Goal: Task Accomplishment & Management: Use online tool/utility

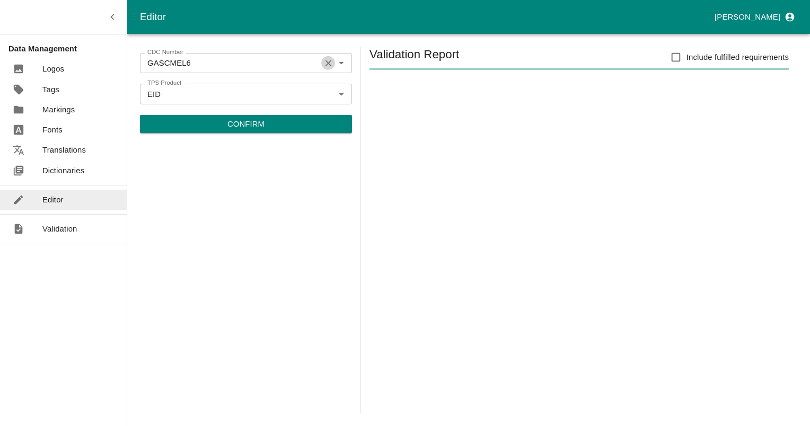
click at [327, 66] on icon "Clear" at bounding box center [328, 63] width 10 height 10
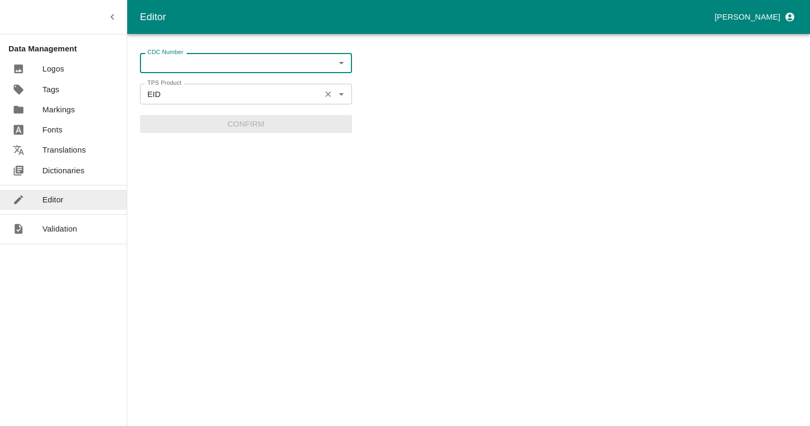
click at [326, 88] on button "Clear" at bounding box center [328, 94] width 14 height 14
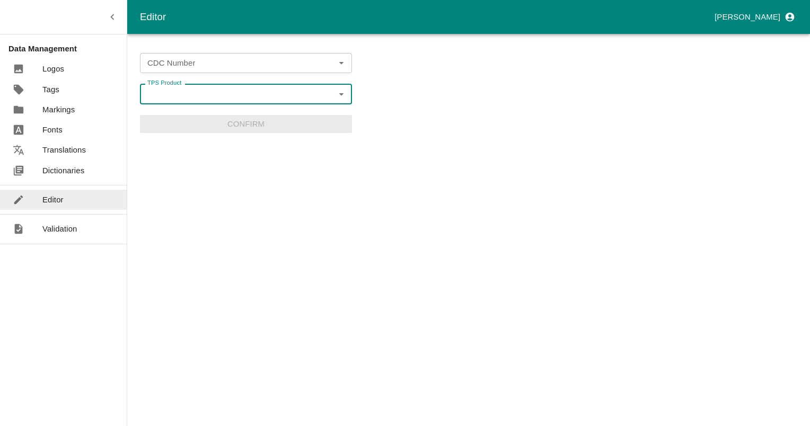
click at [227, 68] on input "CDC Number" at bounding box center [237, 63] width 188 height 14
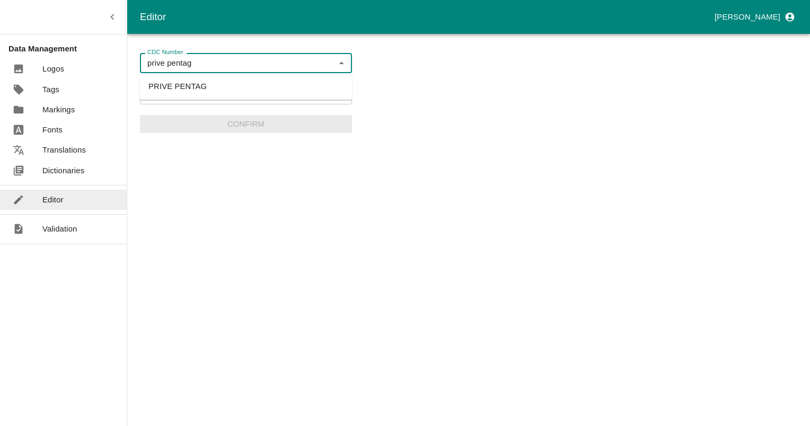
click at [181, 90] on li "PRIVE PENTAG" at bounding box center [246, 86] width 212 height 18
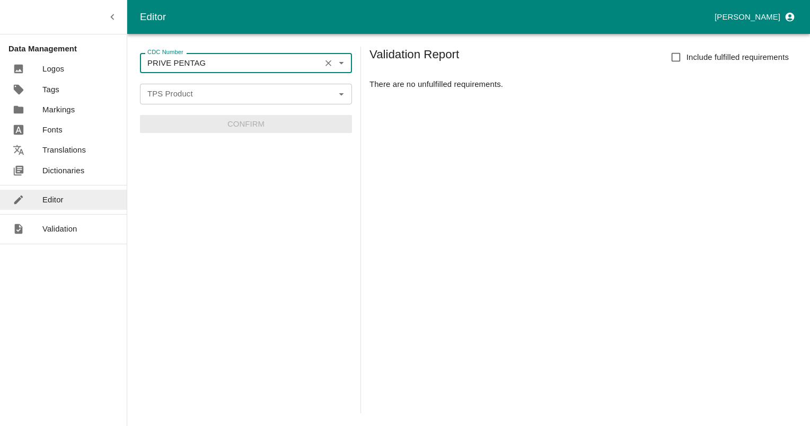
type input "PRIVE PENTAG"
click at [218, 91] on input "TPS Product" at bounding box center [237, 94] width 188 height 14
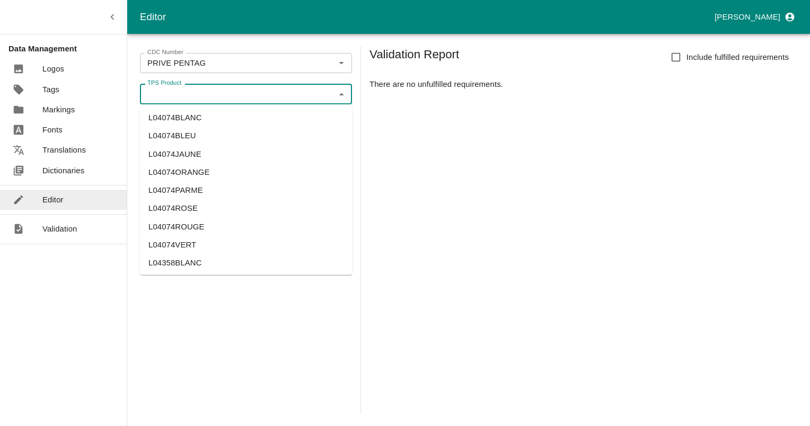
paste input "L30276"
type input "L30276"
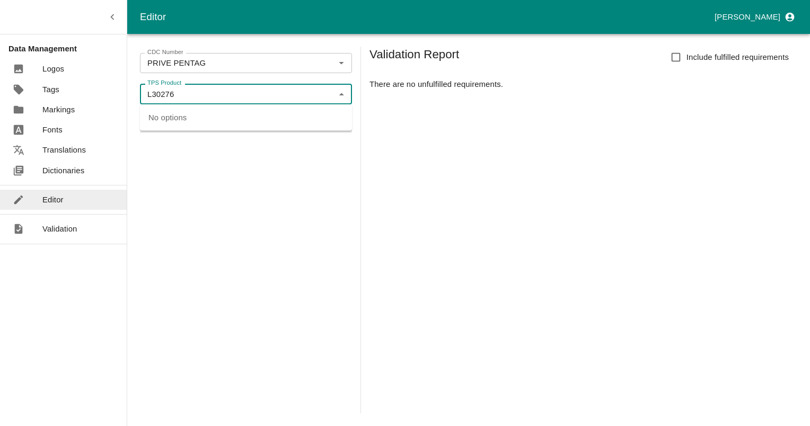
click at [218, 91] on input "L30276" at bounding box center [237, 94] width 188 height 14
click at [216, 92] on input "TPS Product" at bounding box center [237, 94] width 188 height 14
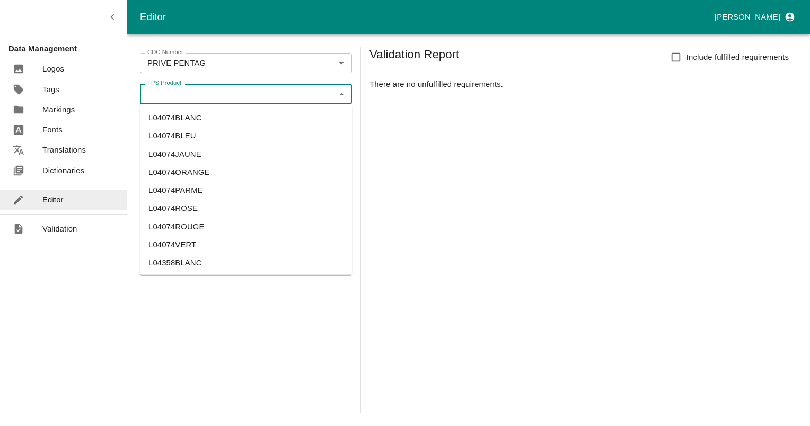
paste input "L30276"
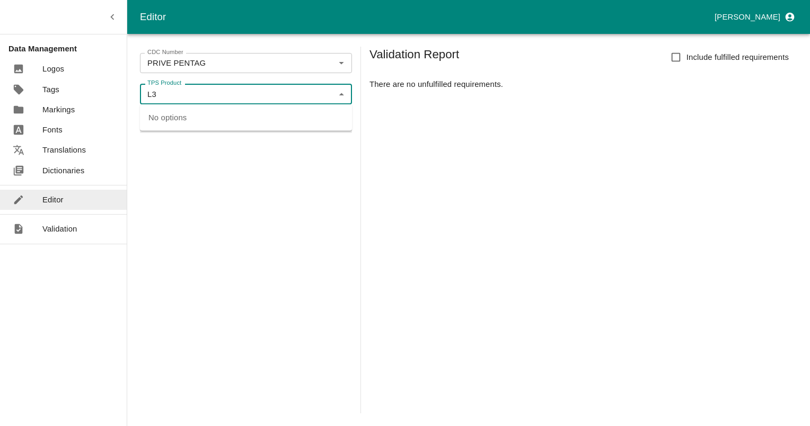
type input "L"
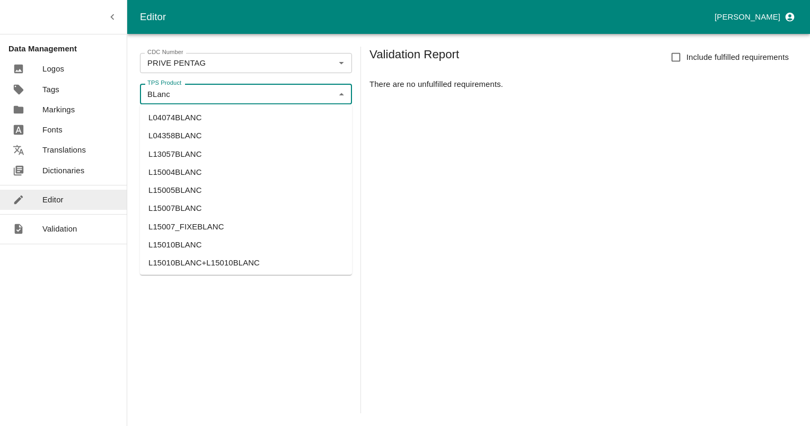
type input "BLanc"
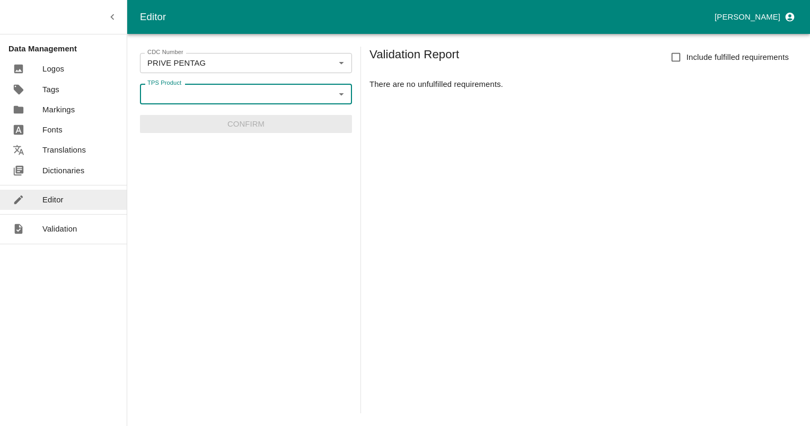
paste input "L30276"
type input "L30276"
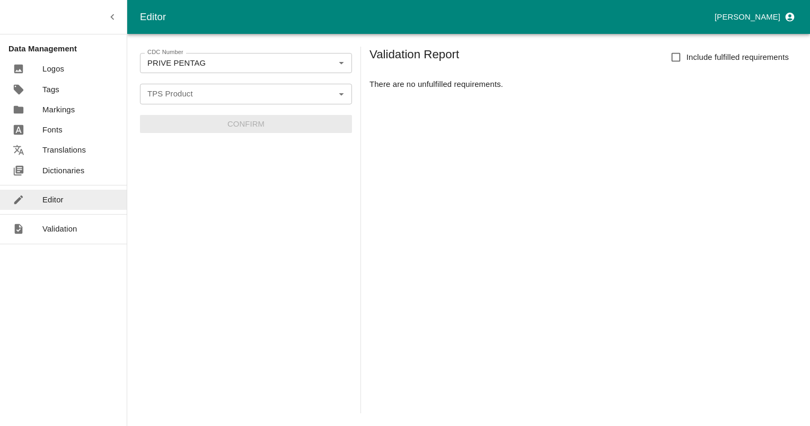
click at [217, 95] on input "TPS Product" at bounding box center [237, 94] width 188 height 14
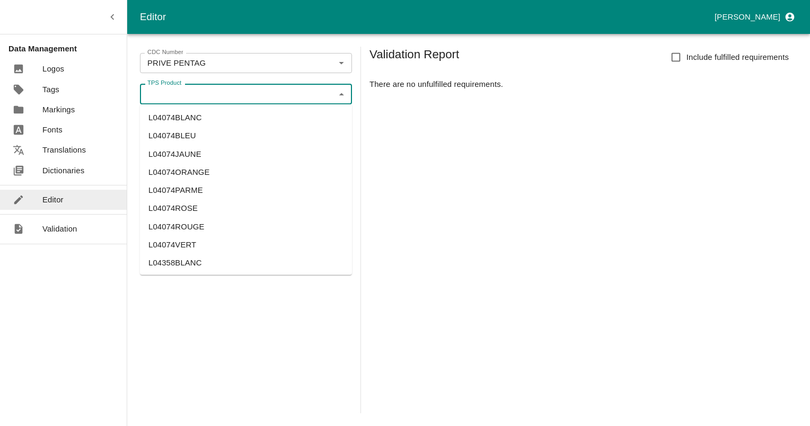
paste input "L30276"
type input "L30276"
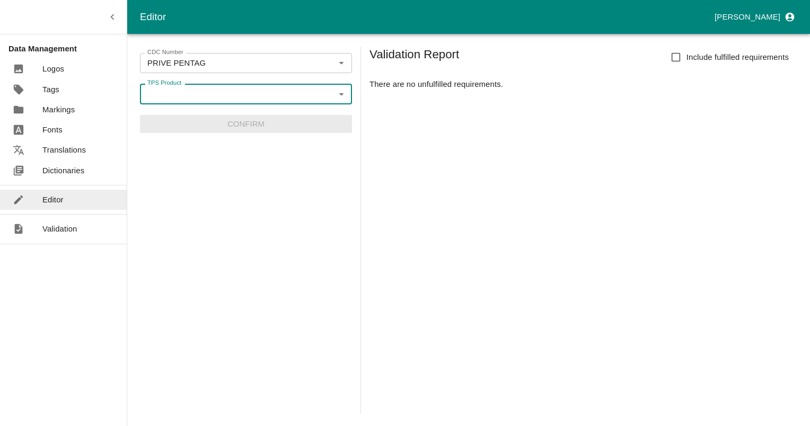
paste input "L30276"
type input "L30276"
click at [246, 99] on input "TPS Product" at bounding box center [237, 94] width 188 height 14
paste input "L150"
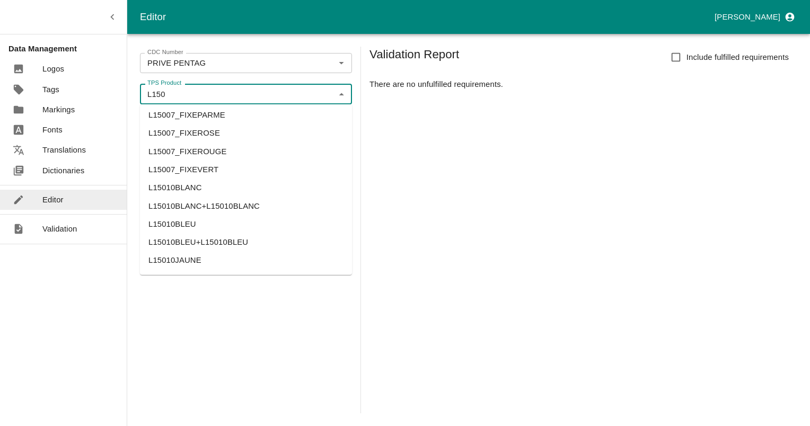
scroll to position [530, 0]
click at [229, 206] on li "L15010BLANC+L15010BLANC" at bounding box center [246, 205] width 212 height 18
type input "L15010BLANC+L15010BLANC"
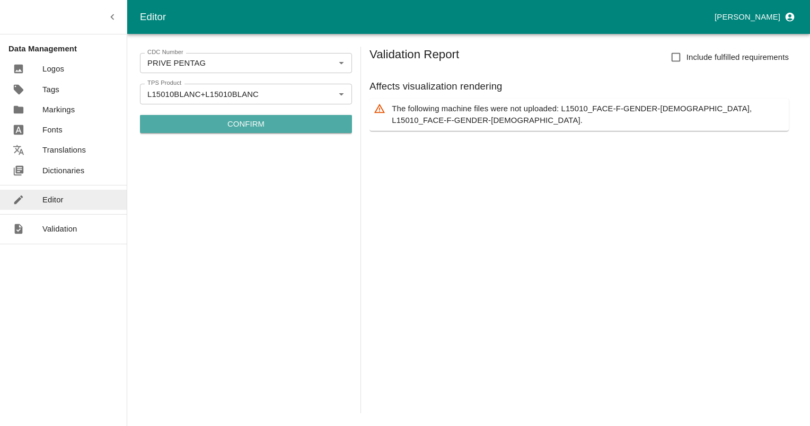
click at [248, 123] on p "Confirm" at bounding box center [245, 124] width 37 height 12
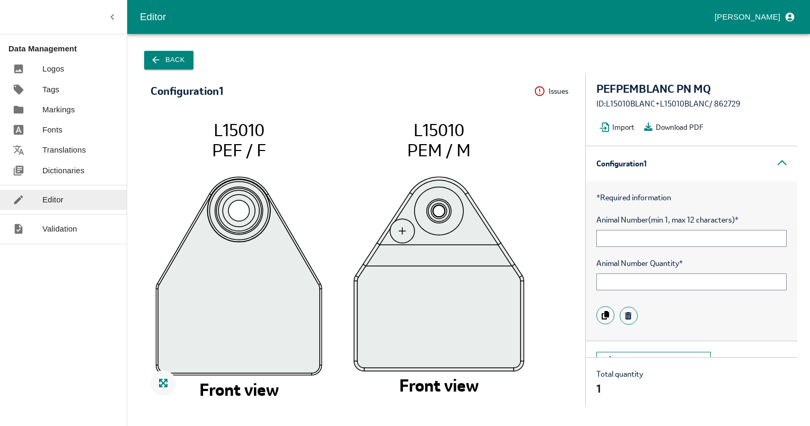
click at [159, 62] on icon "button" at bounding box center [155, 60] width 11 height 11
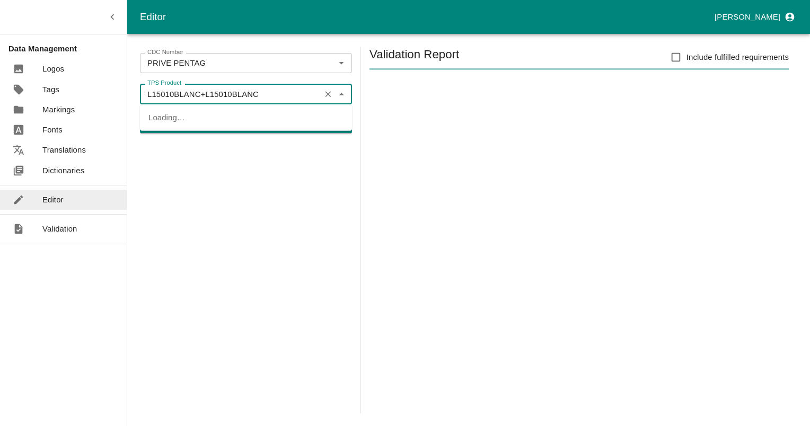
click at [191, 93] on input "L15010BLANC+L15010BLANC" at bounding box center [230, 94] width 174 height 14
click at [327, 62] on icon "Clear" at bounding box center [328, 63] width 6 height 6
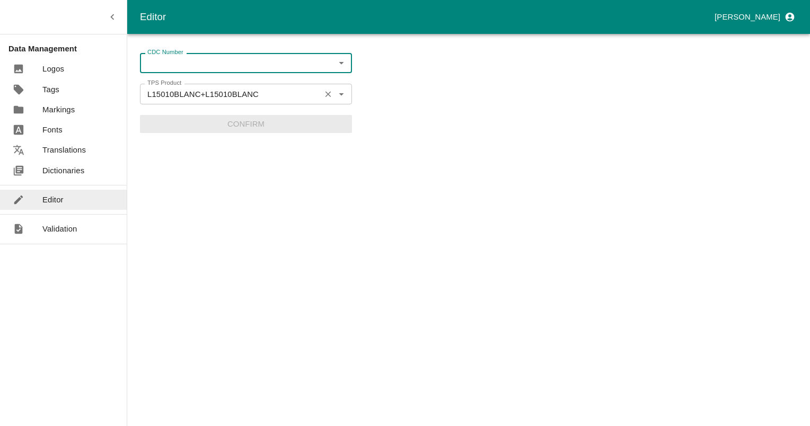
drag, startPoint x: 326, startPoint y: 94, endPoint x: 320, endPoint y: 96, distance: 6.0
click at [326, 94] on icon "Clear" at bounding box center [328, 94] width 10 height 10
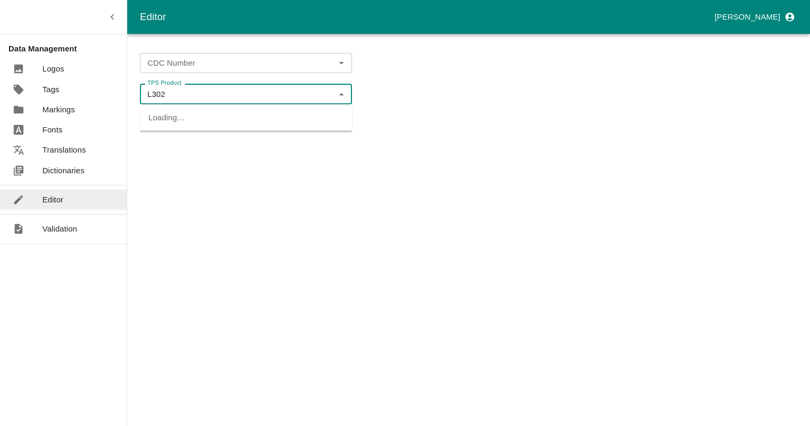
type input "L302"
paste input "L30276"
type input "L30276"
click at [163, 121] on li "L30276" at bounding box center [246, 118] width 212 height 18
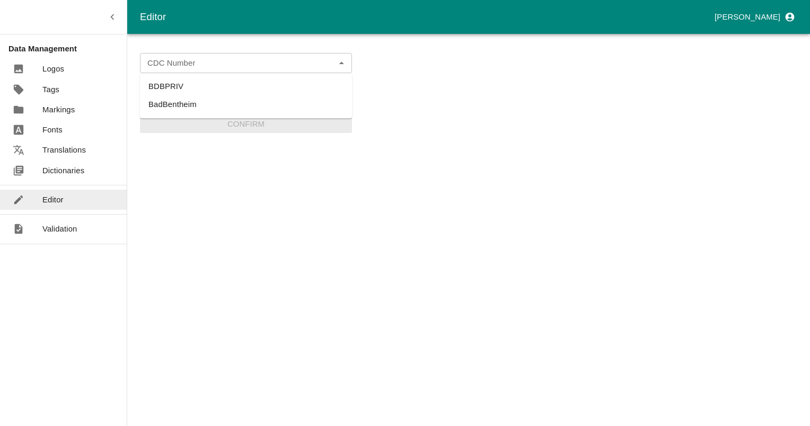
click at [350, 62] on div "CDC Number" at bounding box center [246, 63] width 212 height 20
click at [166, 89] on li "BDBPRIV" at bounding box center [246, 86] width 212 height 18
type input "BDBPRIV"
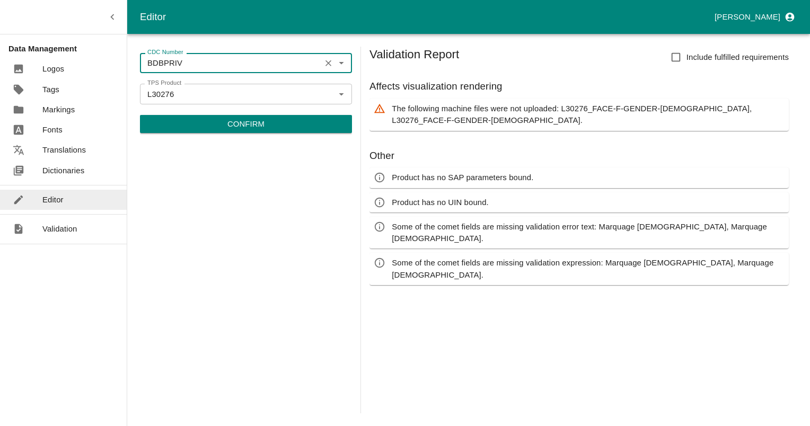
click at [326, 60] on icon "Clear" at bounding box center [328, 63] width 10 height 10
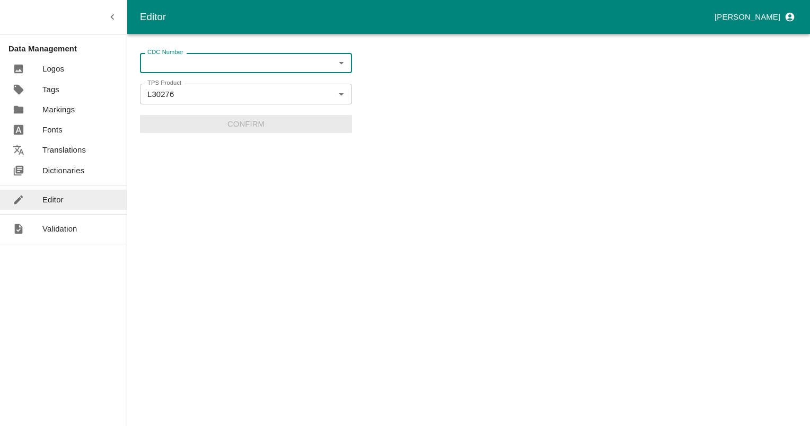
click at [342, 63] on icon "Open" at bounding box center [341, 63] width 5 height 3
click at [195, 105] on li "BadBentheim" at bounding box center [246, 105] width 212 height 18
type input "BadBentheim"
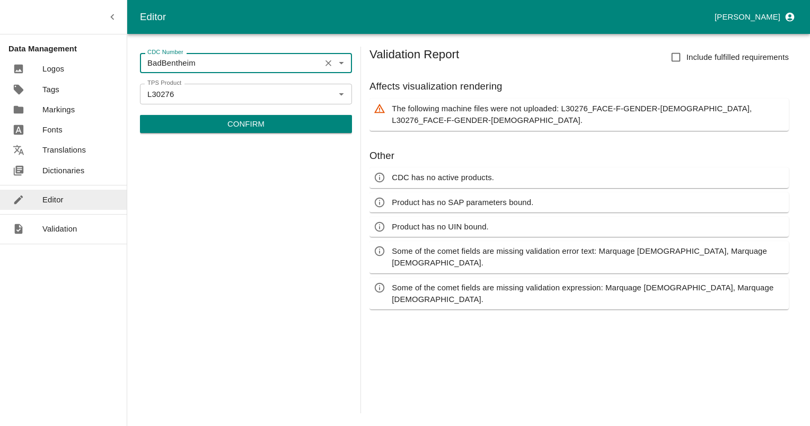
click at [328, 61] on icon "Clear" at bounding box center [328, 63] width 10 height 10
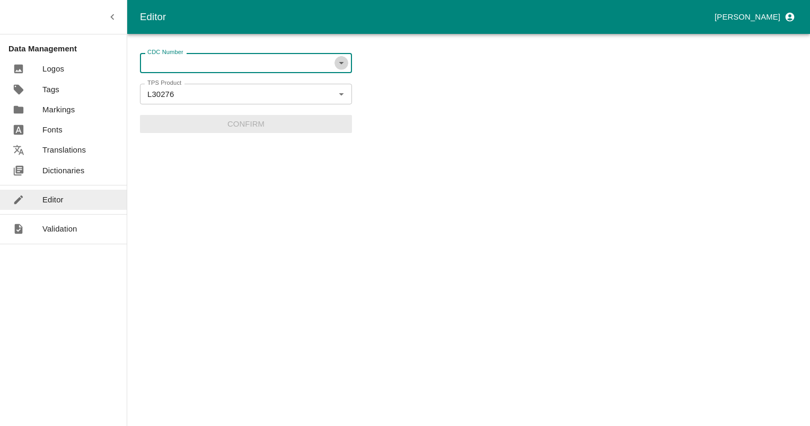
click at [343, 67] on icon "Open" at bounding box center [341, 63] width 12 height 12
click at [270, 214] on div "CDC Number CDC Number TPS Product L30276 TPS Product Confirm" at bounding box center [246, 230] width 212 height 367
click at [344, 63] on icon "Open" at bounding box center [341, 63] width 12 height 12
click at [169, 88] on li "BDBPRIV" at bounding box center [246, 86] width 212 height 18
type input "BDBPRIV"
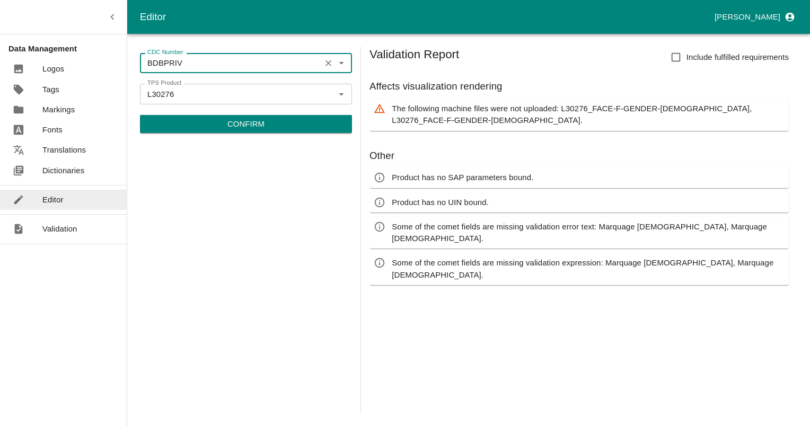
click at [247, 123] on p "Confirm" at bounding box center [245, 124] width 37 height 12
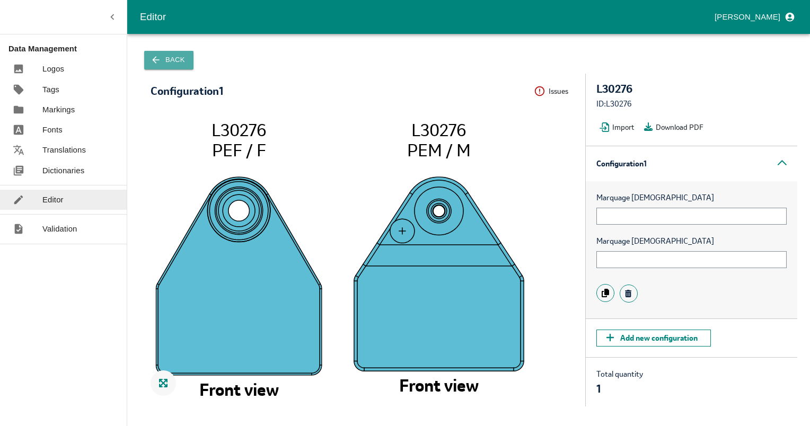
click at [164, 59] on button "Back" at bounding box center [168, 60] width 49 height 19
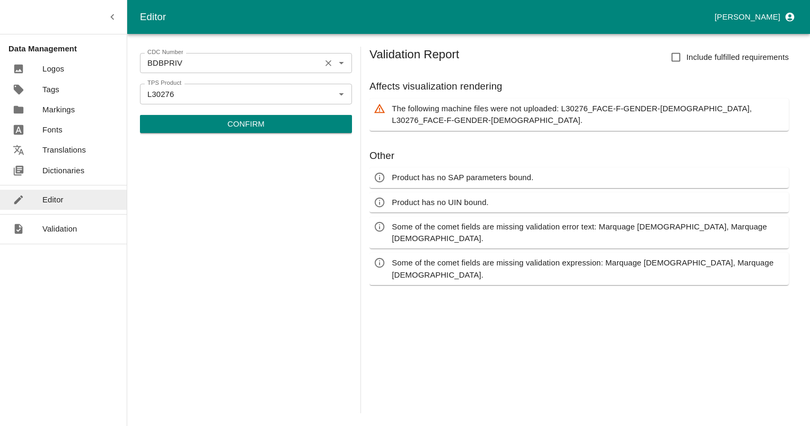
click at [326, 63] on icon "Clear" at bounding box center [328, 63] width 10 height 10
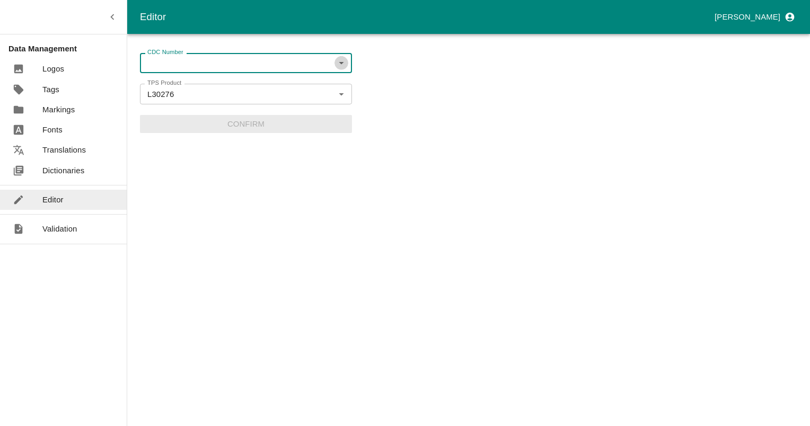
click at [339, 61] on icon "Open" at bounding box center [341, 63] width 12 height 12
click at [183, 104] on li "BadBentheim" at bounding box center [246, 105] width 212 height 18
type input "BadBentheim"
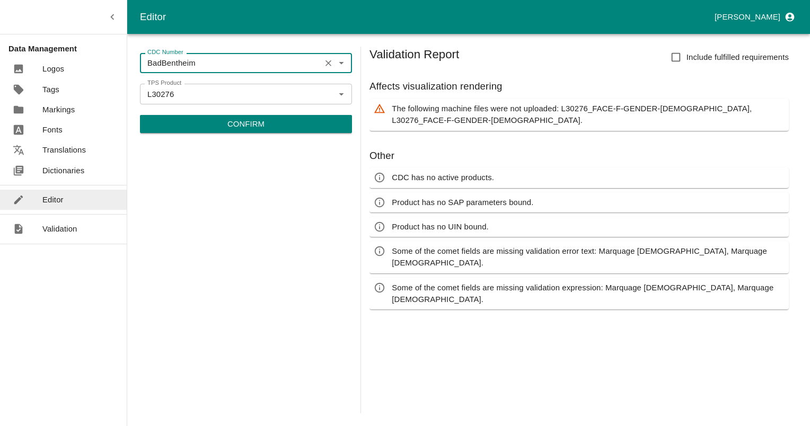
click at [251, 124] on p "Confirm" at bounding box center [245, 124] width 37 height 12
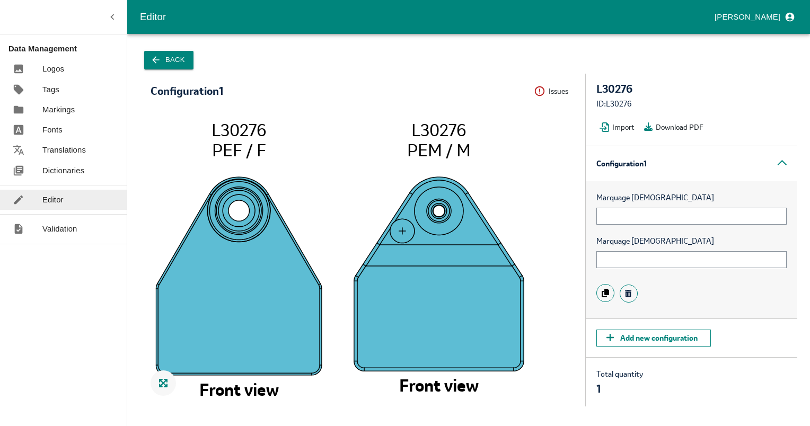
click at [154, 64] on icon "button" at bounding box center [155, 60] width 11 height 11
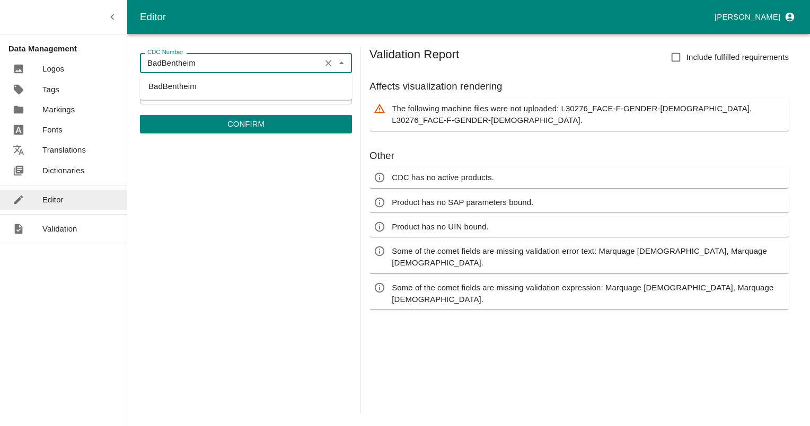
drag, startPoint x: 218, startPoint y: 64, endPoint x: 148, endPoint y: 61, distance: 70.0
click at [148, 61] on input "BadBentheim" at bounding box center [230, 63] width 174 height 14
click at [331, 64] on icon "Clear" at bounding box center [328, 63] width 10 height 10
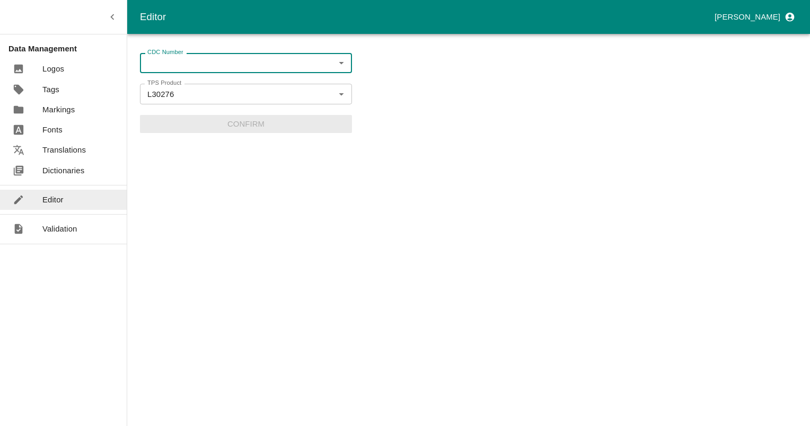
click at [342, 66] on icon "Open" at bounding box center [341, 63] width 12 height 12
click at [189, 89] on li "BDBPRIV" at bounding box center [246, 86] width 212 height 18
type input "BDBPRIV"
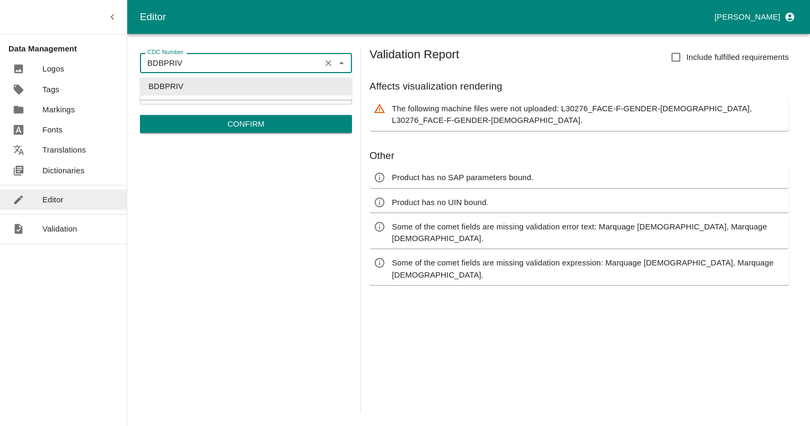
click at [165, 61] on input "BDBPRIV" at bounding box center [230, 63] width 174 height 14
drag, startPoint x: 327, startPoint y: 96, endPoint x: 331, endPoint y: 85, distance: 11.1
click at [327, 96] on icon "Clear" at bounding box center [328, 94] width 10 height 10
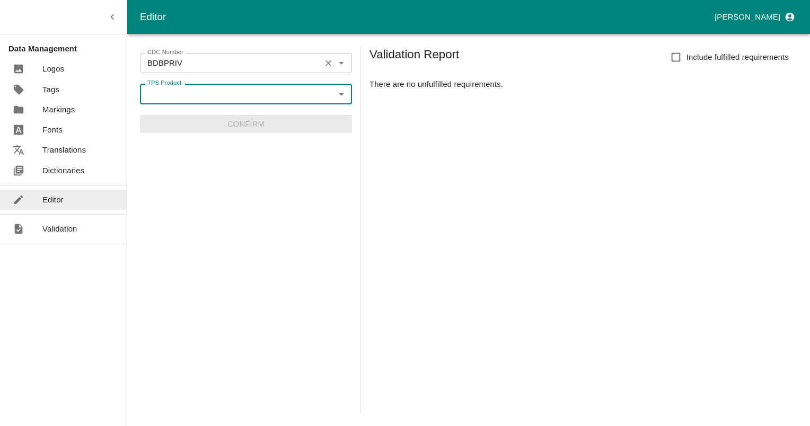
click at [330, 63] on icon "Clear" at bounding box center [328, 63] width 10 height 10
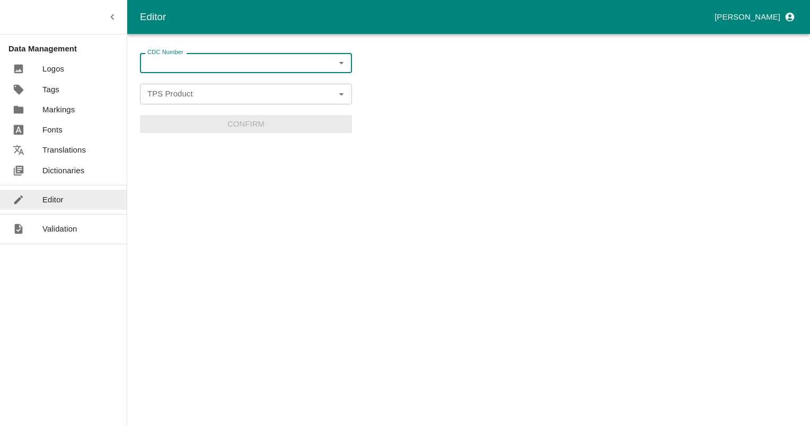
paste input "URBANBQR"
type input "URBANBQR"
click at [182, 87] on li "URBANBQR" at bounding box center [246, 86] width 212 height 18
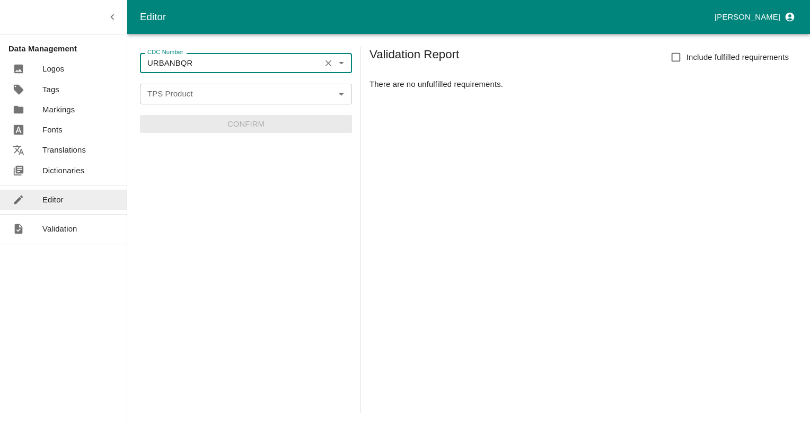
click at [341, 100] on icon "Open" at bounding box center [341, 94] width 12 height 12
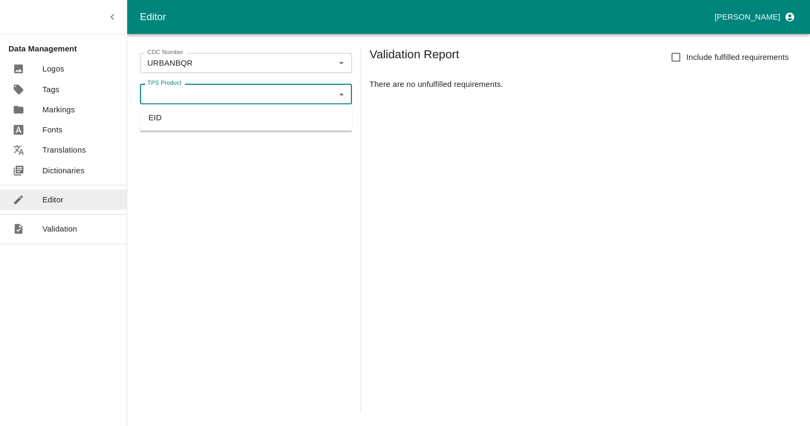
click at [167, 121] on li "EID" at bounding box center [246, 118] width 212 height 18
type input "EID"
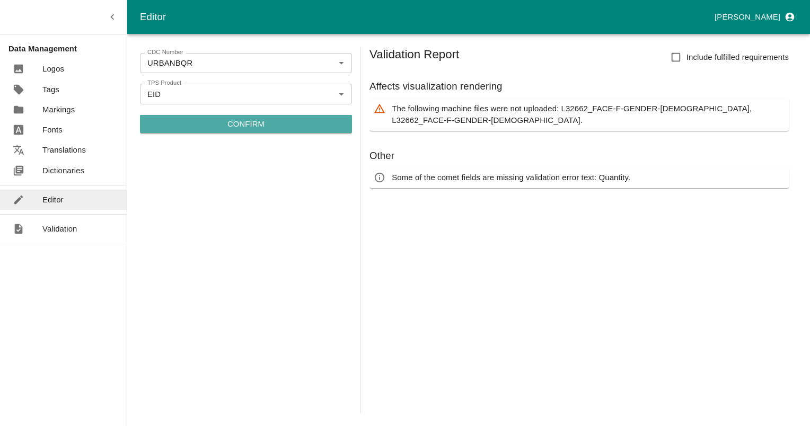
click at [261, 124] on p "Confirm" at bounding box center [245, 124] width 37 height 12
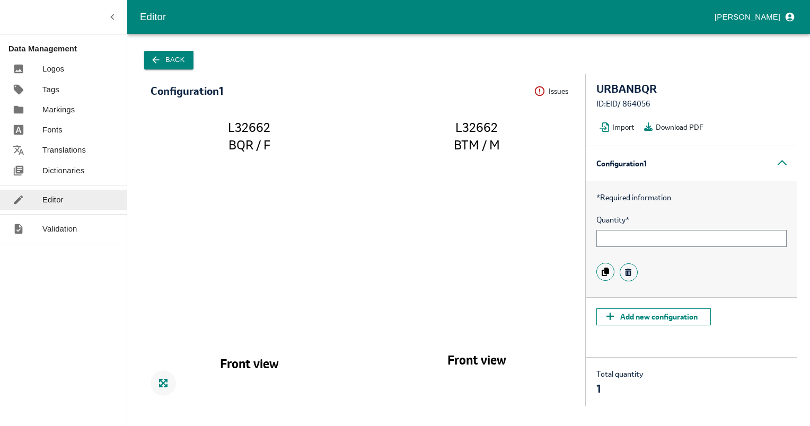
click at [634, 107] on div "ID: EID / 864056" at bounding box center [691, 104] width 190 height 12
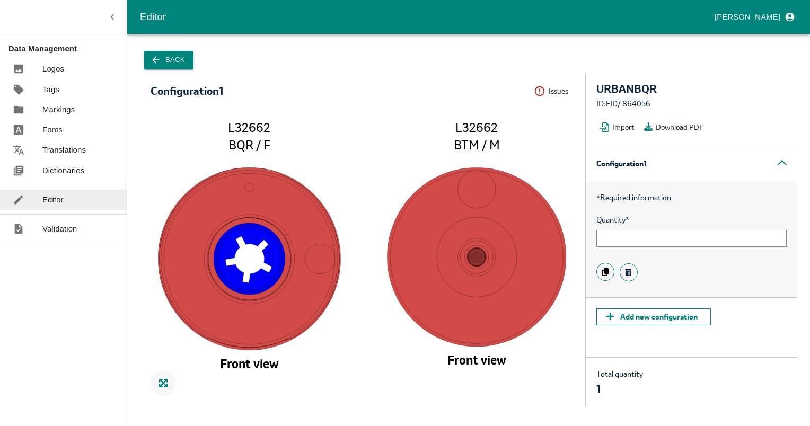
copy div "864056"
click at [157, 58] on icon "button" at bounding box center [155, 60] width 11 height 11
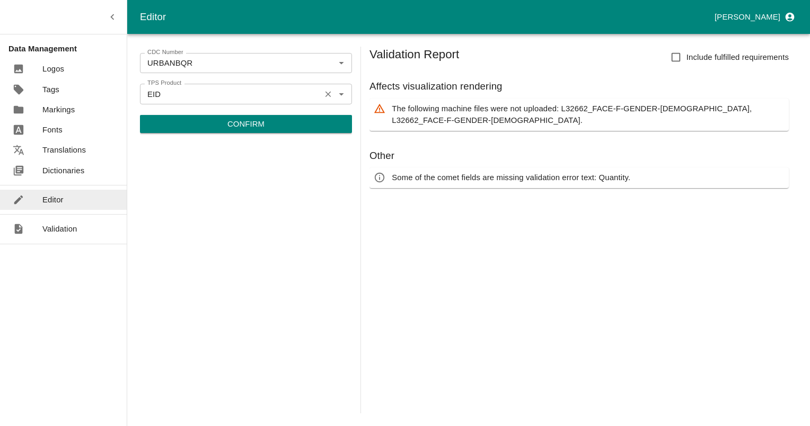
click at [328, 95] on icon "Clear" at bounding box center [328, 94] width 10 height 10
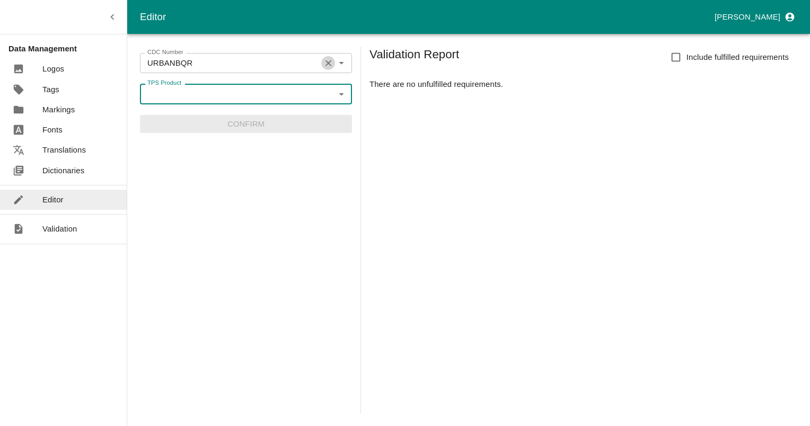
click at [322, 60] on button "Clear" at bounding box center [328, 63] width 14 height 14
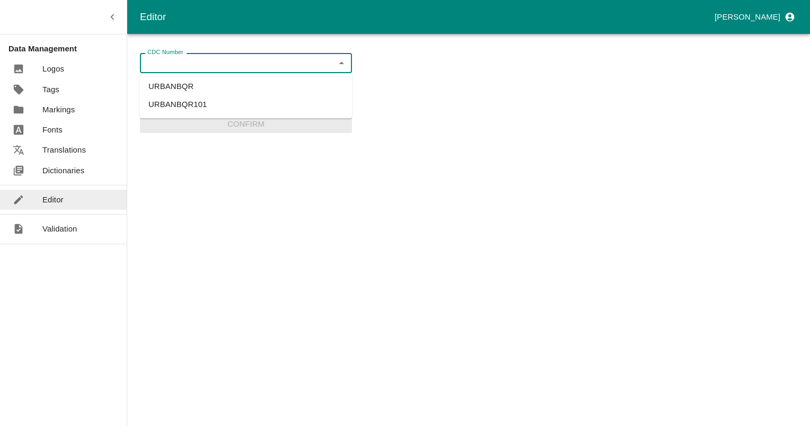
click at [276, 66] on input "CDC Number" at bounding box center [237, 63] width 188 height 14
click at [152, 95] on li "GASCMEL6" at bounding box center [246, 86] width 212 height 18
type input "GASCMEL6"
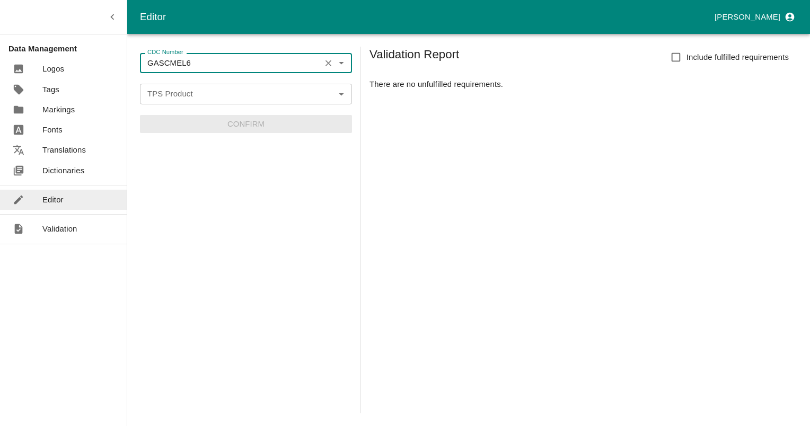
click at [152, 95] on input "TPS Product" at bounding box center [237, 94] width 188 height 14
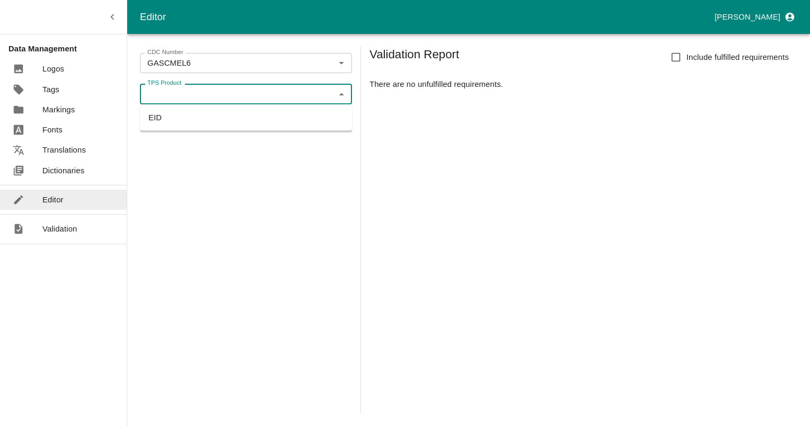
click at [159, 118] on li "EID" at bounding box center [246, 118] width 212 height 18
type input "EID"
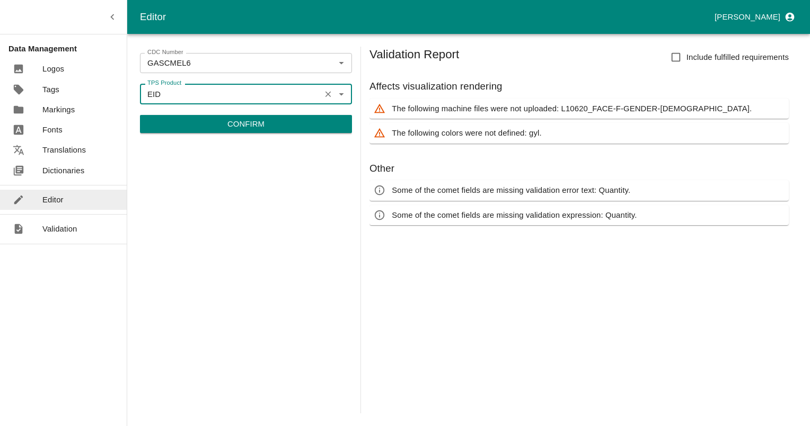
click at [326, 93] on icon "Clear" at bounding box center [328, 94] width 10 height 10
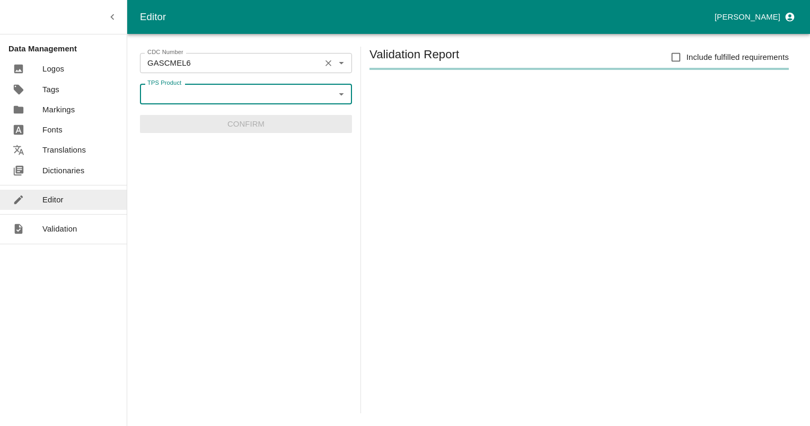
click at [178, 68] on input "GASCMEL6" at bounding box center [230, 63] width 174 height 14
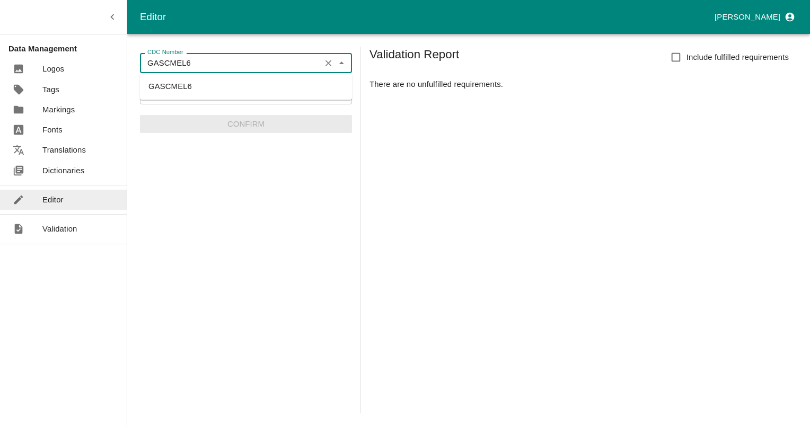
click at [178, 68] on input "GASCMEL6" at bounding box center [230, 63] width 174 height 14
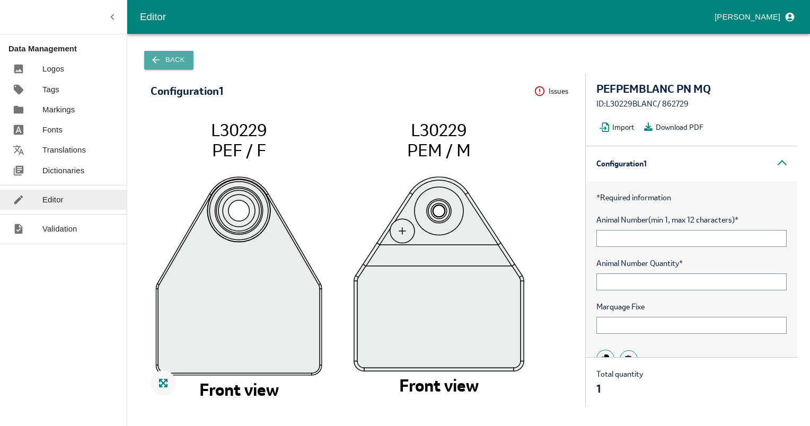
click at [172, 55] on button "Back" at bounding box center [168, 60] width 49 height 19
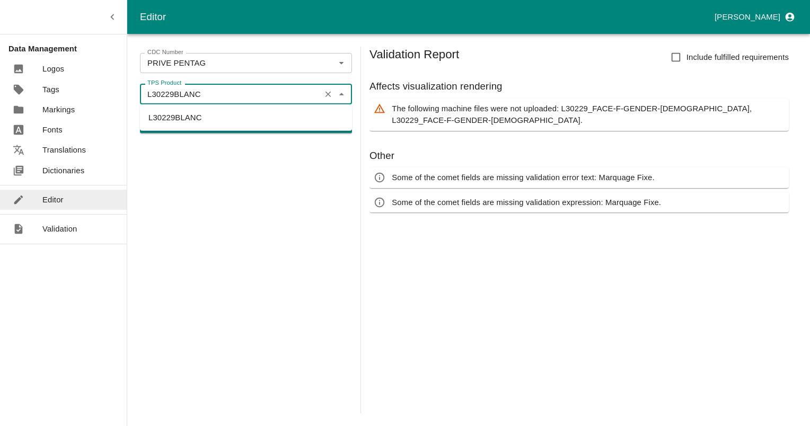
click at [234, 91] on input "L30229BLANC" at bounding box center [230, 94] width 174 height 14
drag, startPoint x: 164, startPoint y: 94, endPoint x: 252, endPoint y: 103, distance: 87.8
click at [252, 103] on div "L30229BLANC TPS Product" at bounding box center [246, 94] width 212 height 20
type input "L30276"
